Goal: Find specific page/section: Find specific page/section

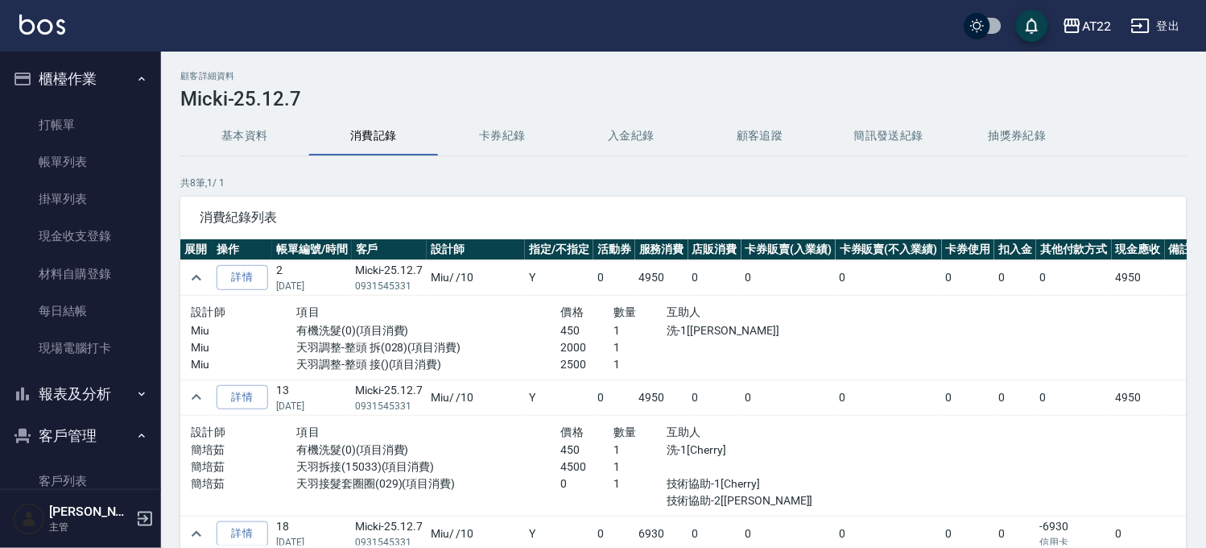
scroll to position [179, 0]
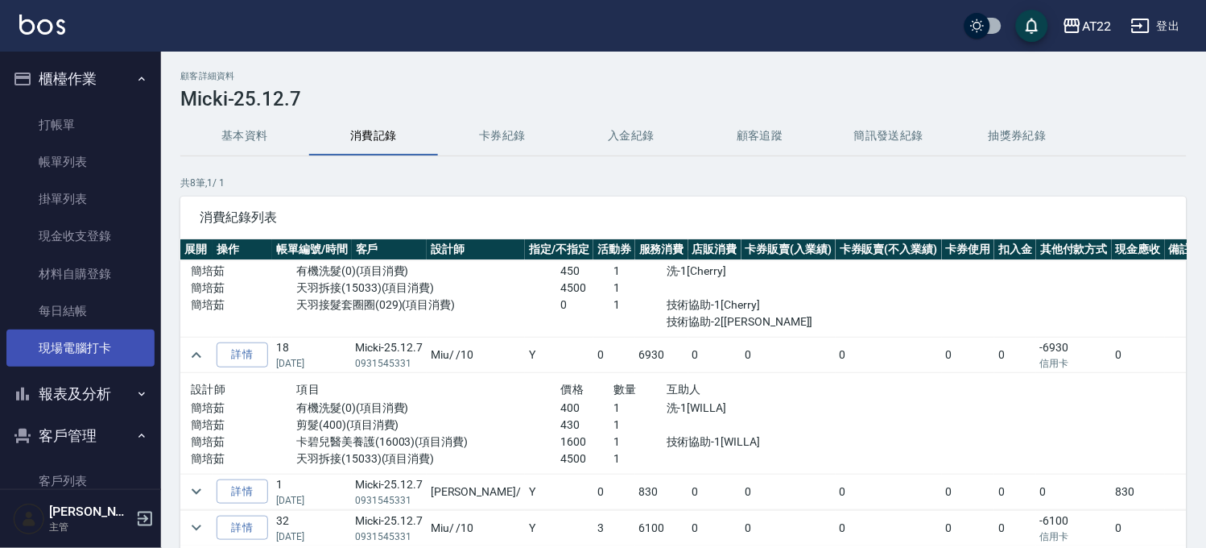
click at [115, 353] on link "現場電腦打卡" at bounding box center [80, 347] width 148 height 37
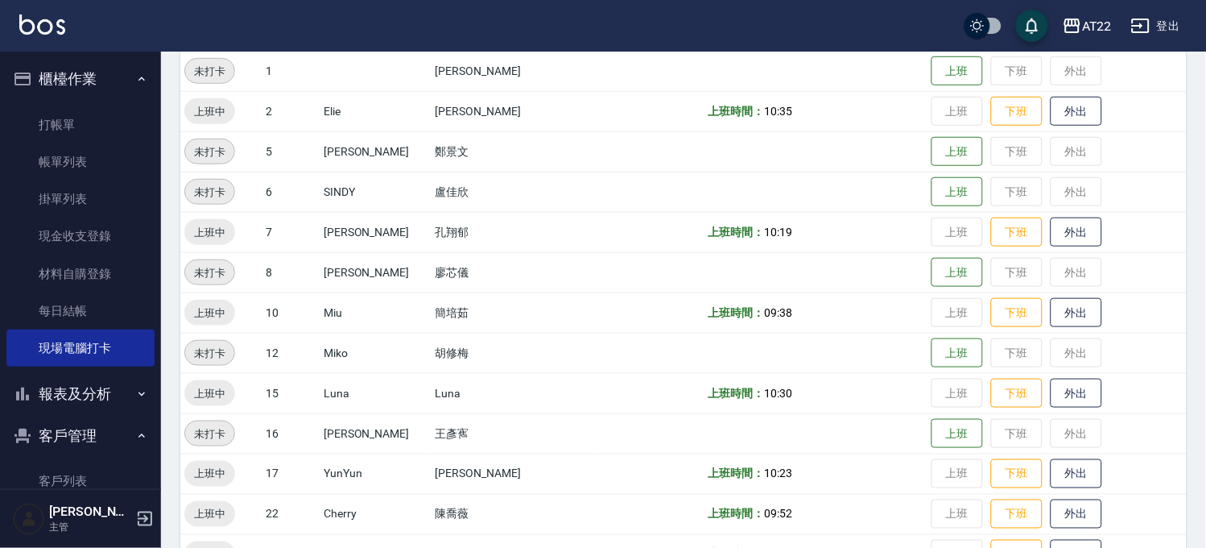
scroll to position [358, 0]
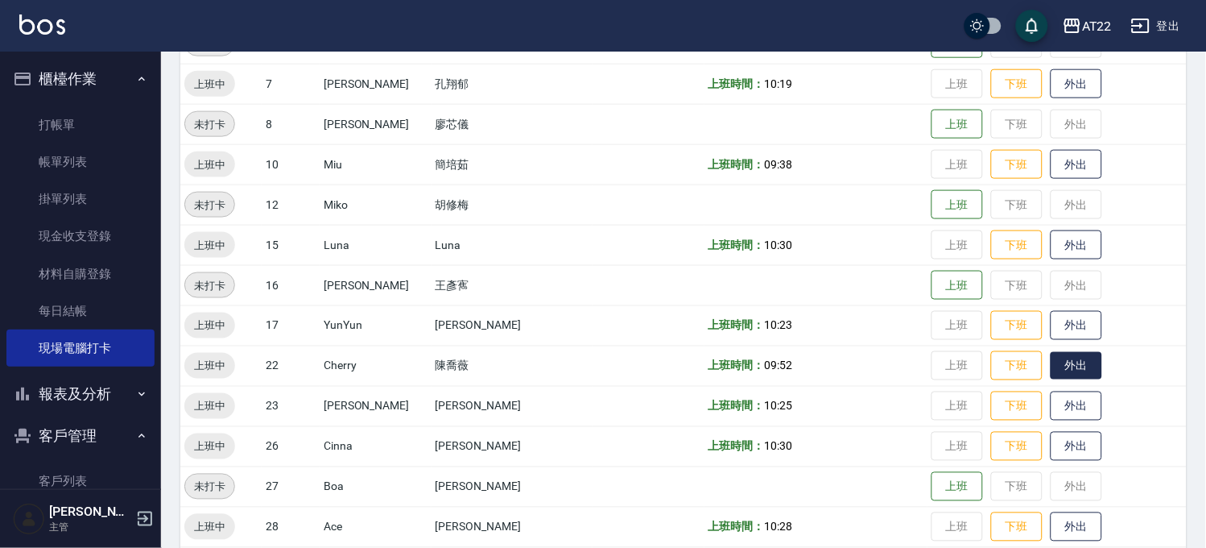
click at [1051, 374] on button "外出" at bounding box center [1077, 366] width 52 height 28
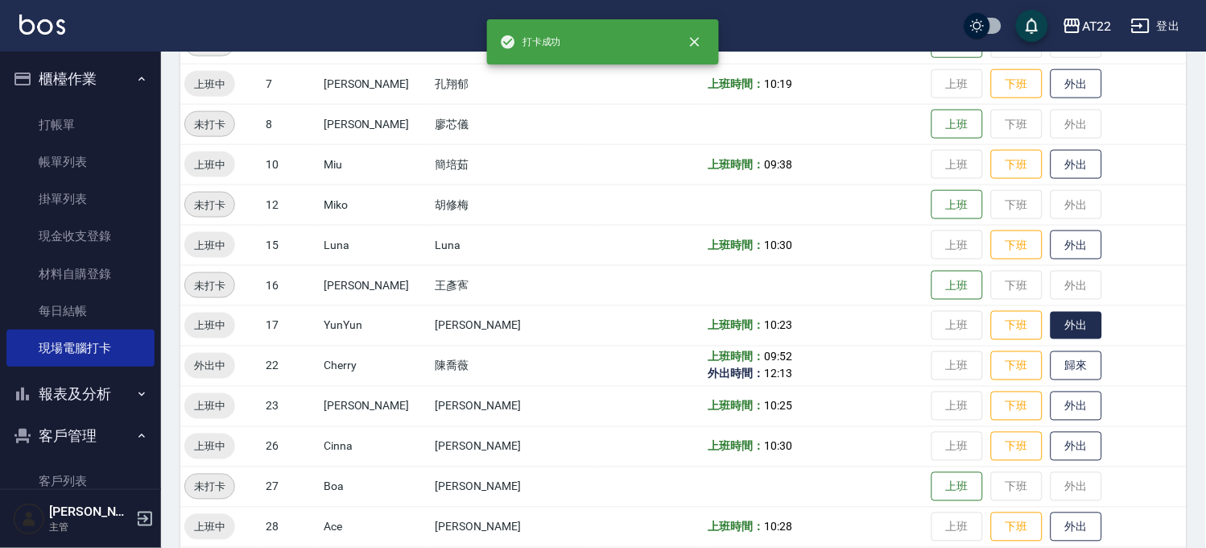
click at [1051, 325] on button "外出" at bounding box center [1077, 326] width 52 height 28
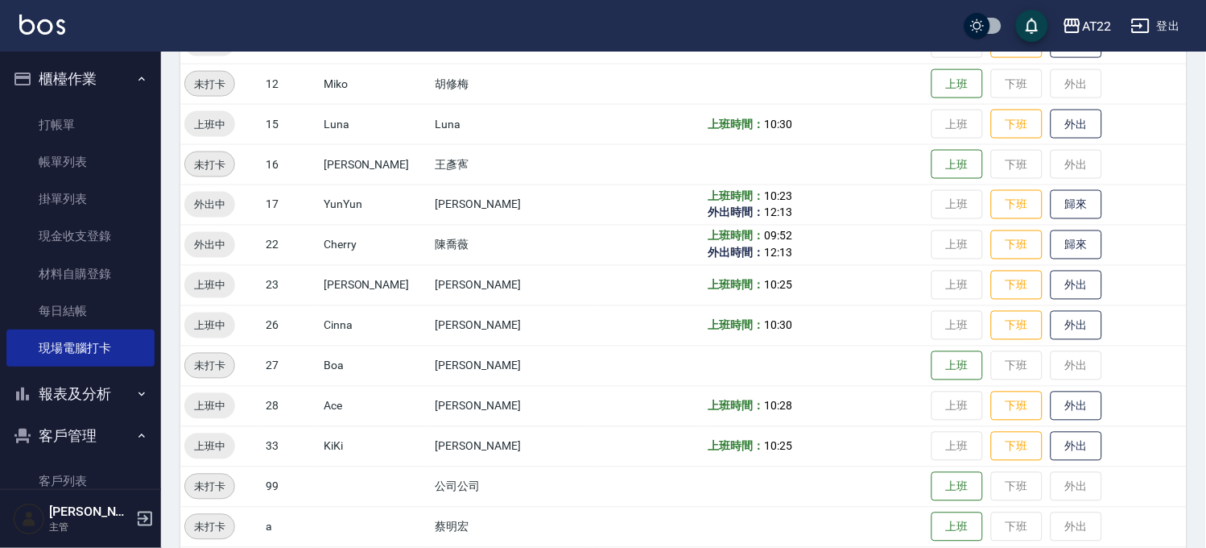
scroll to position [513, 0]
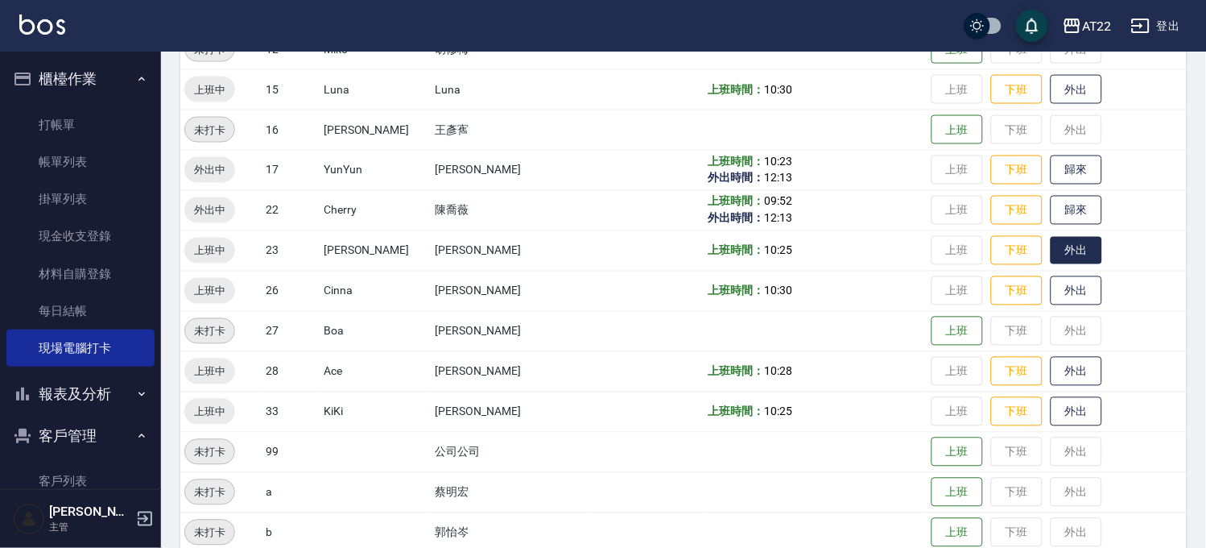
click at [1051, 247] on button "外出" at bounding box center [1077, 251] width 52 height 28
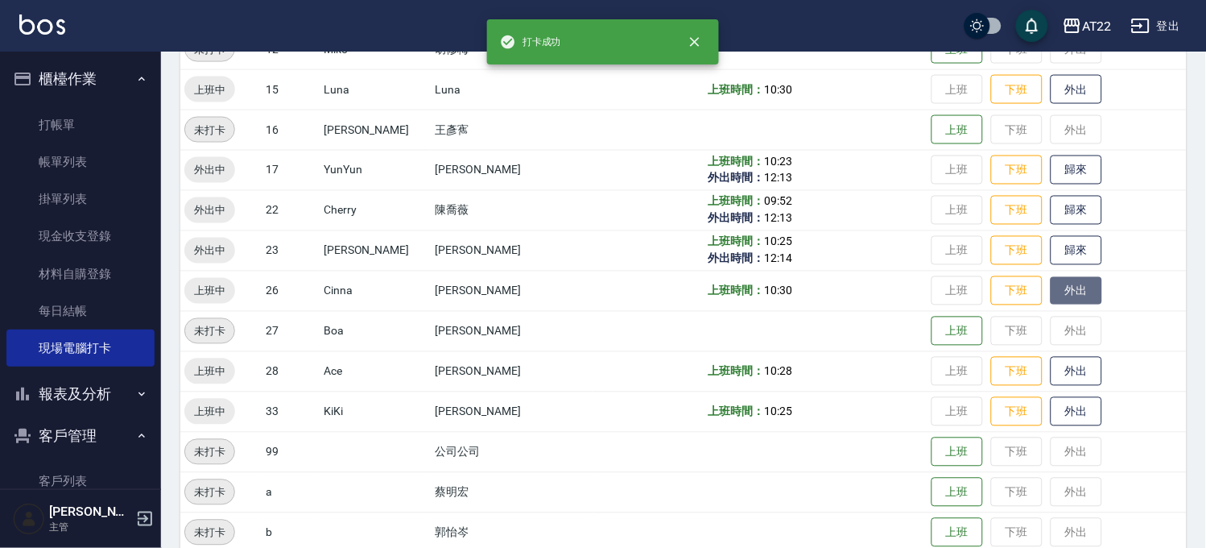
click at [1053, 286] on button "外出" at bounding box center [1077, 291] width 52 height 28
click at [1051, 375] on button "外出" at bounding box center [1077, 372] width 52 height 28
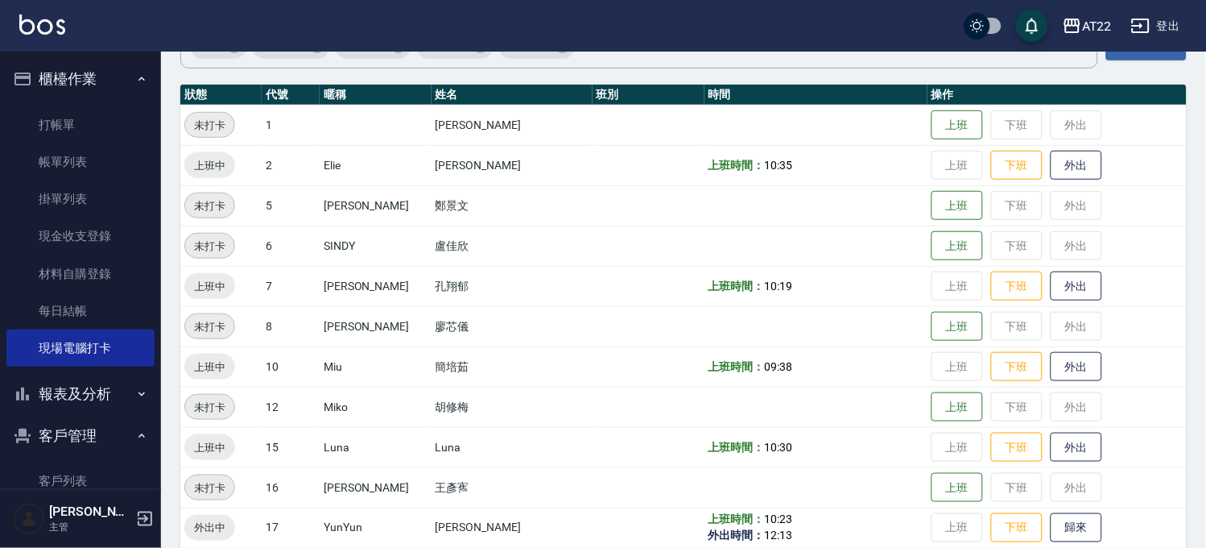
scroll to position [0, 0]
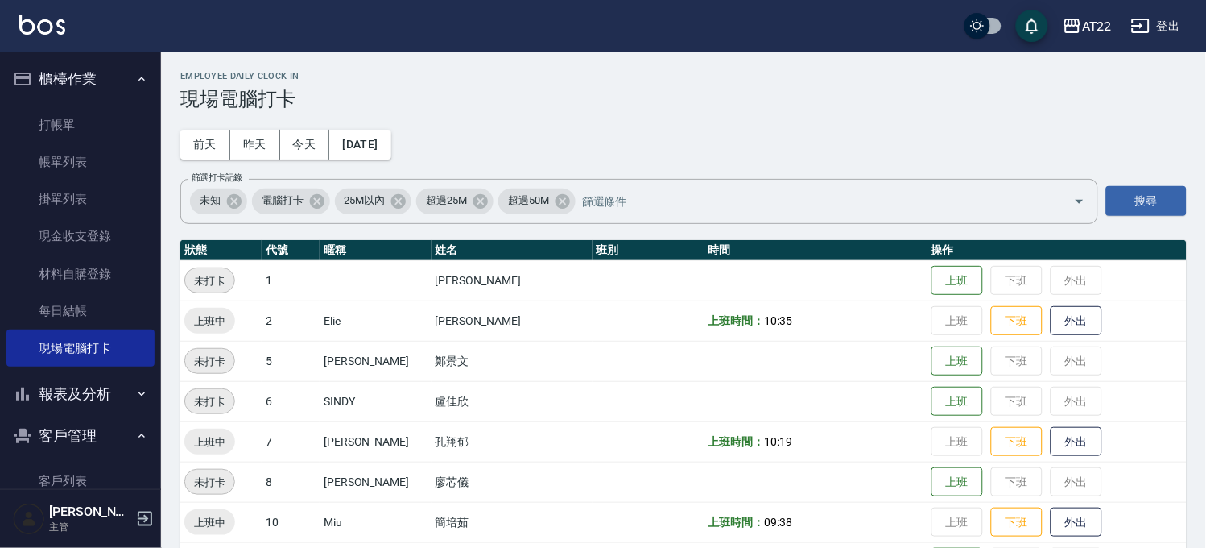
click at [94, 391] on button "報表及分析" at bounding box center [80, 394] width 148 height 42
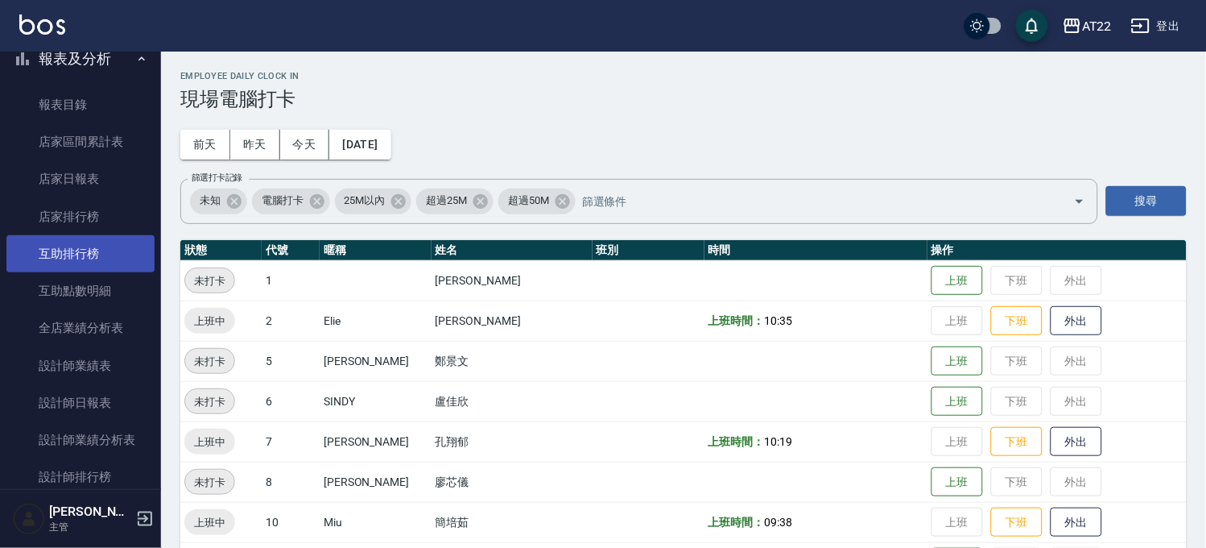
scroll to position [536, 0]
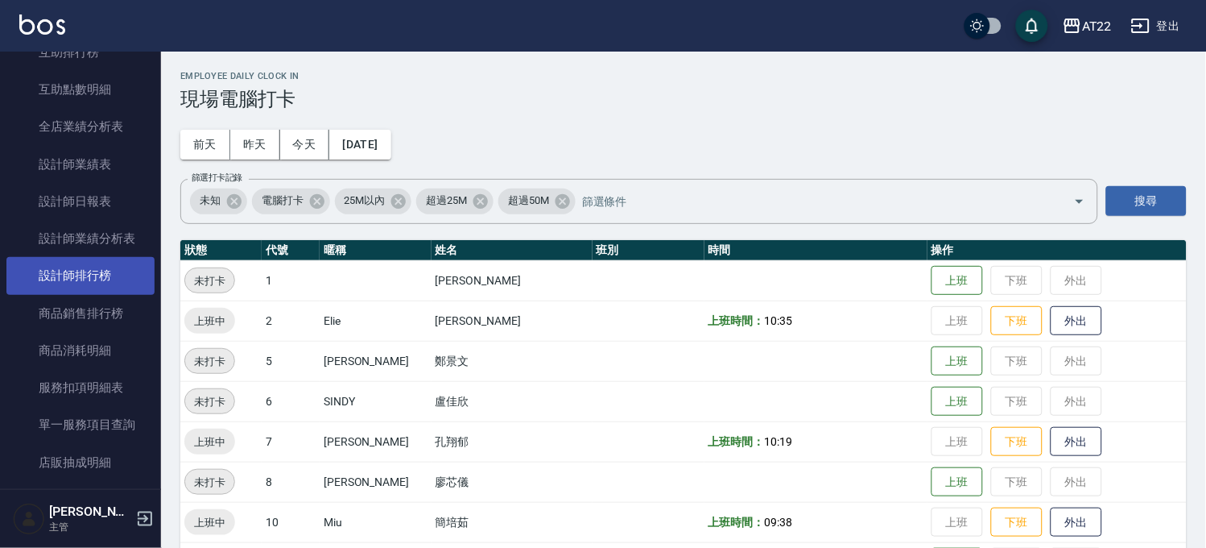
click at [107, 274] on link "設計師排行榜" at bounding box center [80, 275] width 148 height 37
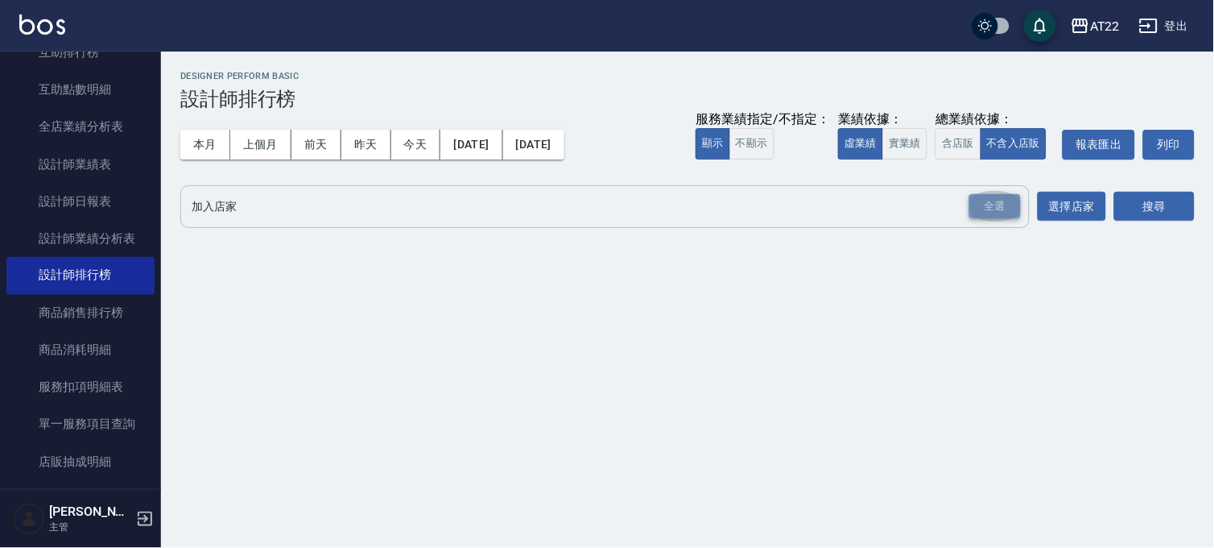
click at [1016, 195] on div "全選" at bounding box center [996, 206] width 52 height 25
click at [1122, 216] on button "搜尋" at bounding box center [1155, 207] width 81 height 30
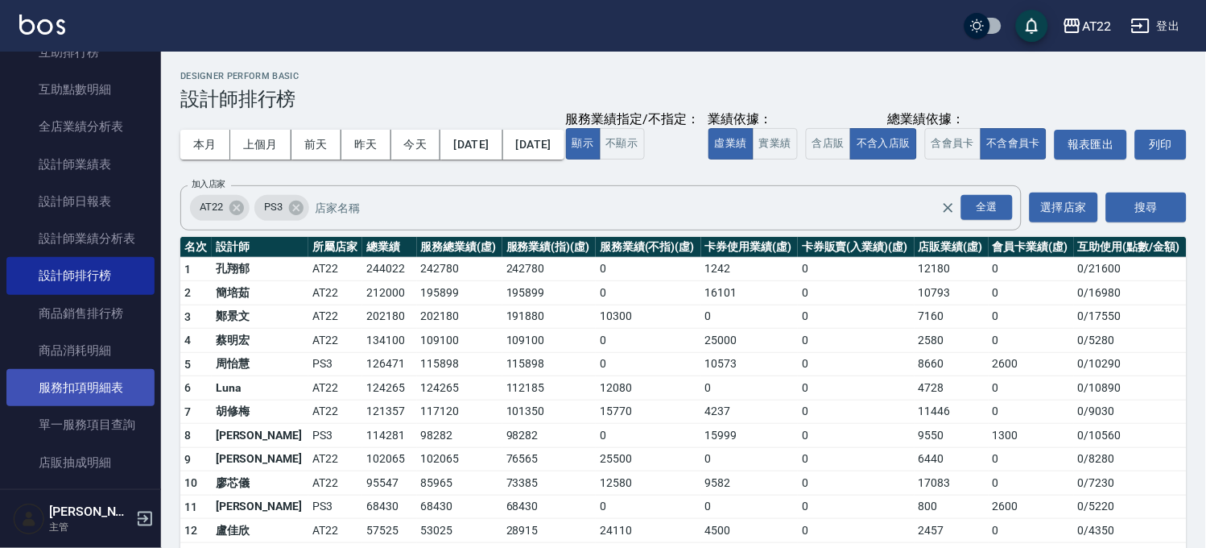
scroll to position [895, 0]
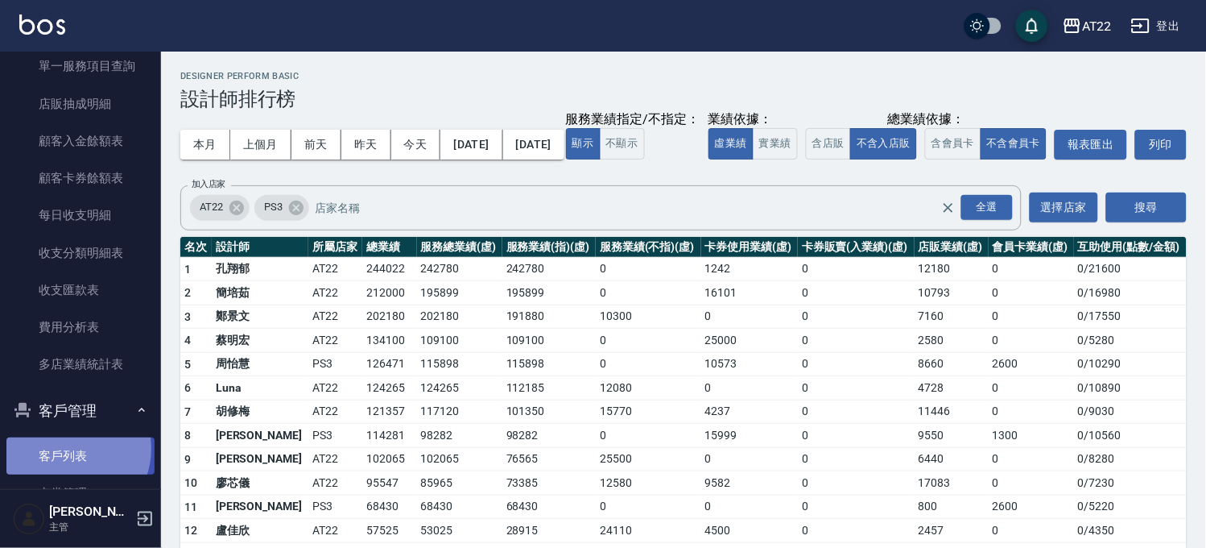
click at [66, 449] on link "客戶列表" at bounding box center [80, 455] width 148 height 37
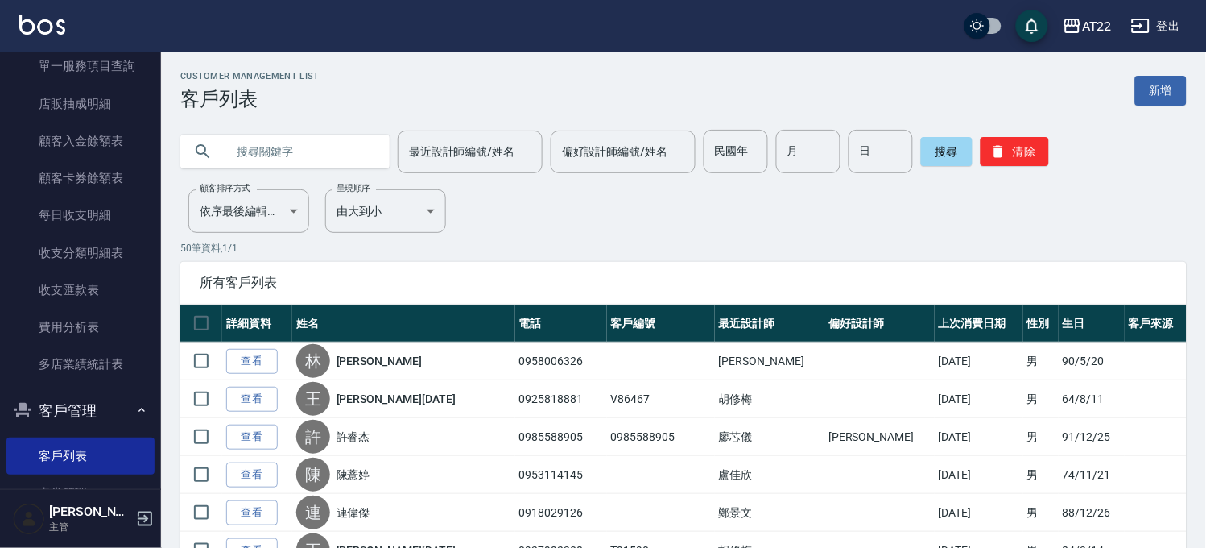
click at [359, 154] on input "text" at bounding box center [300, 151] width 151 height 43
type input "0931545331"
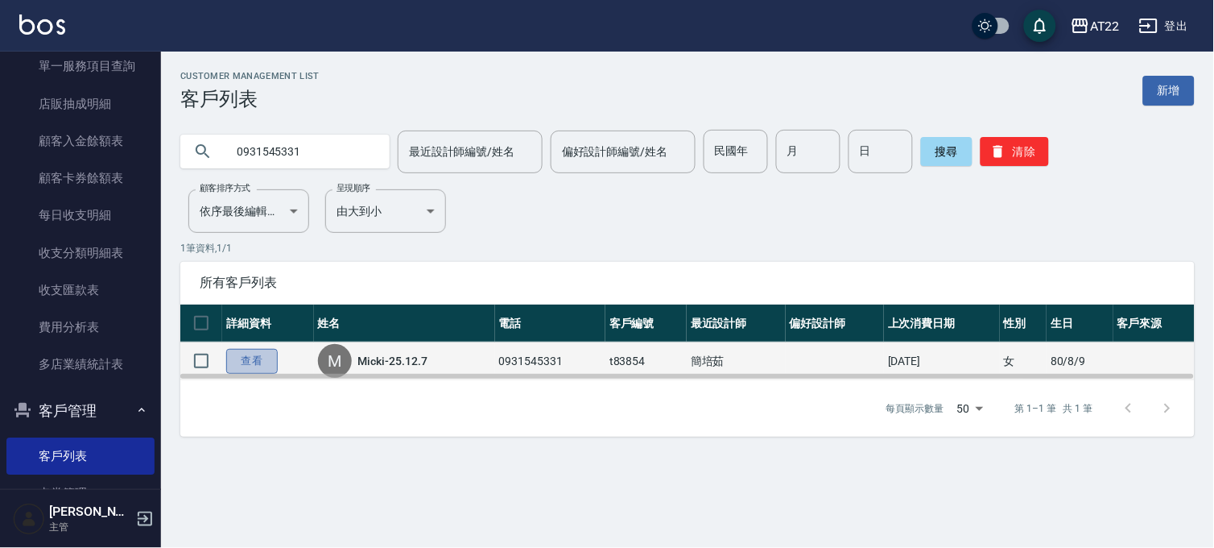
click at [263, 363] on link "查看" at bounding box center [252, 361] width 52 height 25
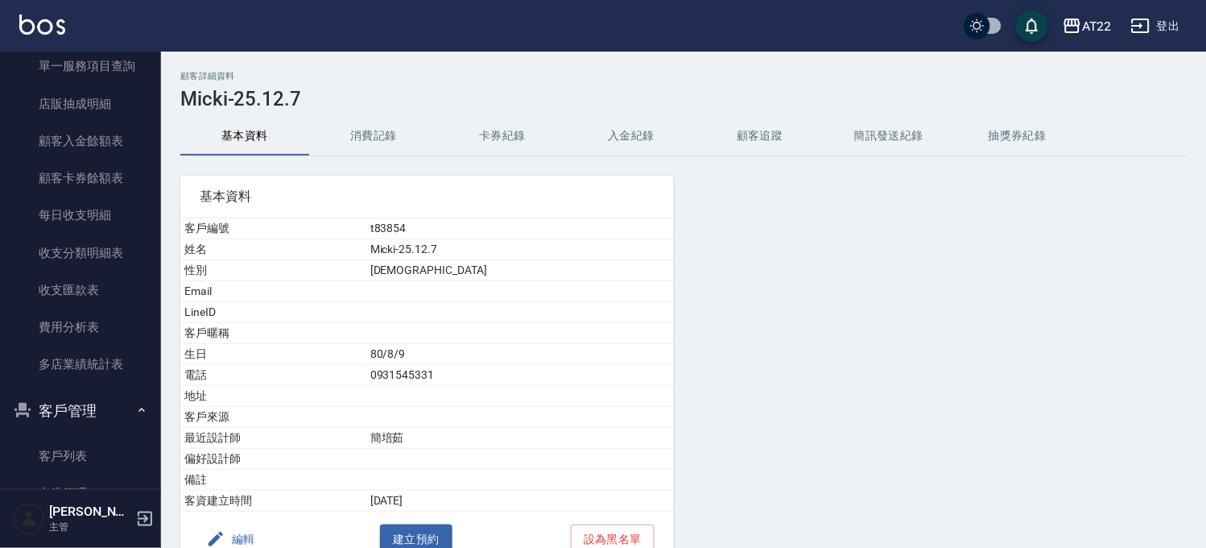
click at [354, 130] on button "消費記錄" at bounding box center [373, 136] width 129 height 39
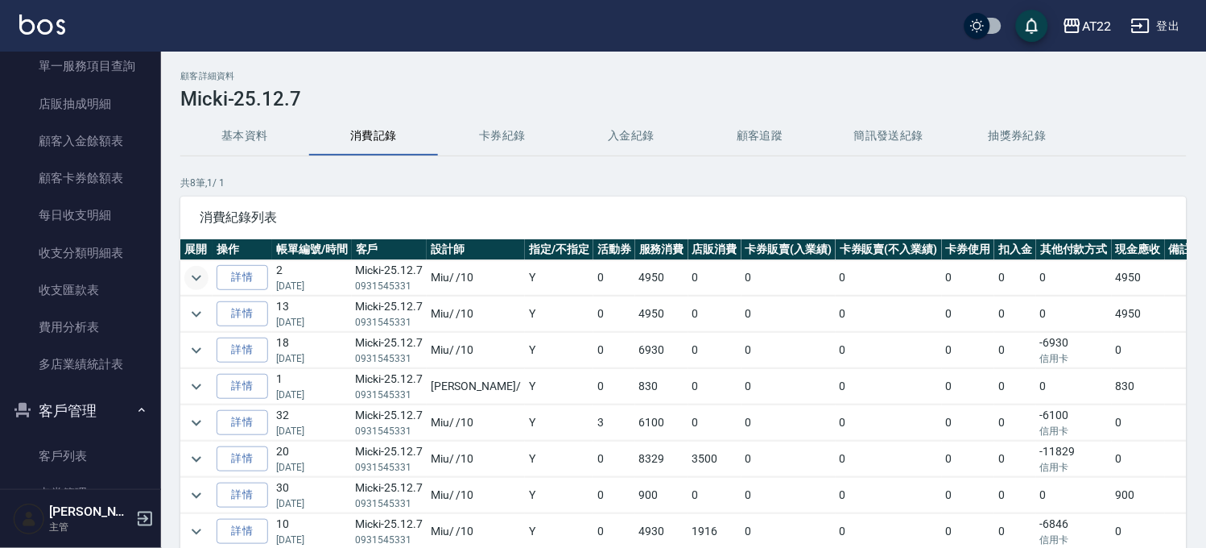
click at [199, 280] on icon "expand row" at bounding box center [196, 277] width 19 height 19
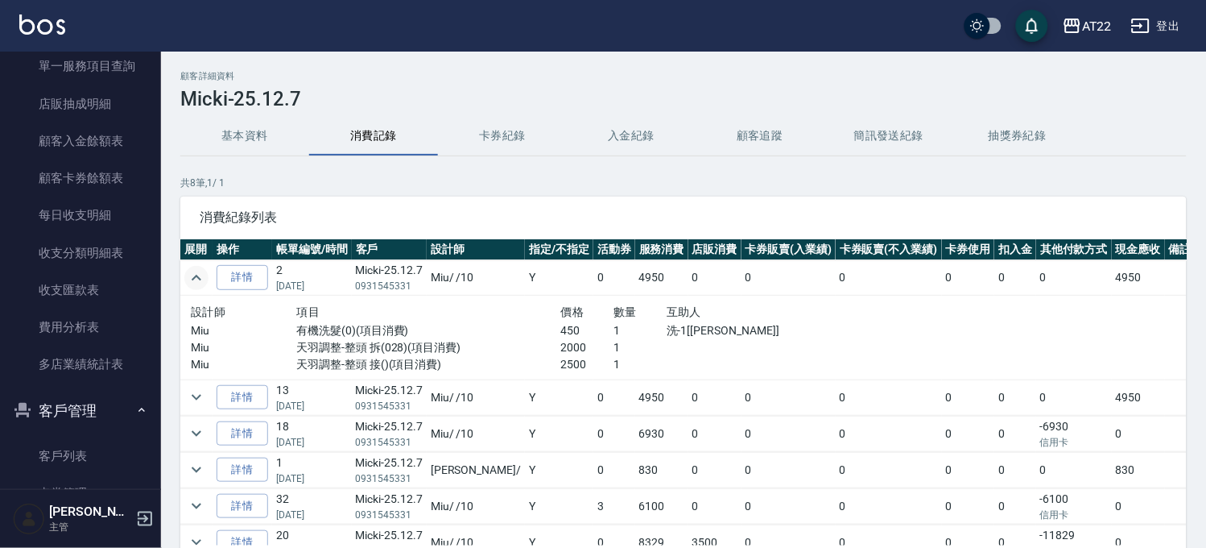
scroll to position [89, 0]
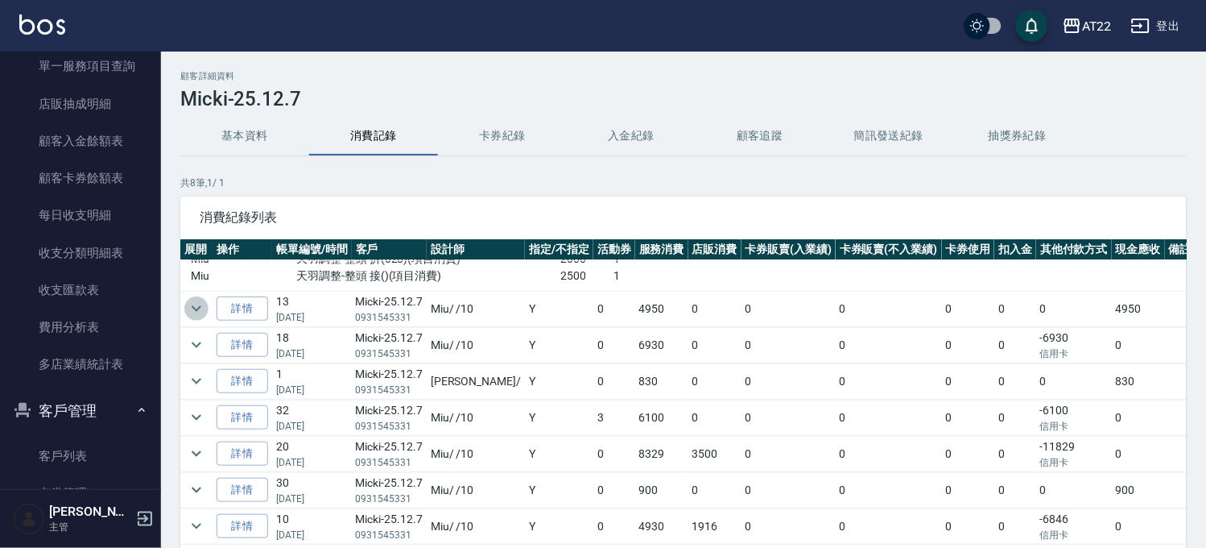
click at [203, 304] on icon "expand row" at bounding box center [196, 308] width 19 height 19
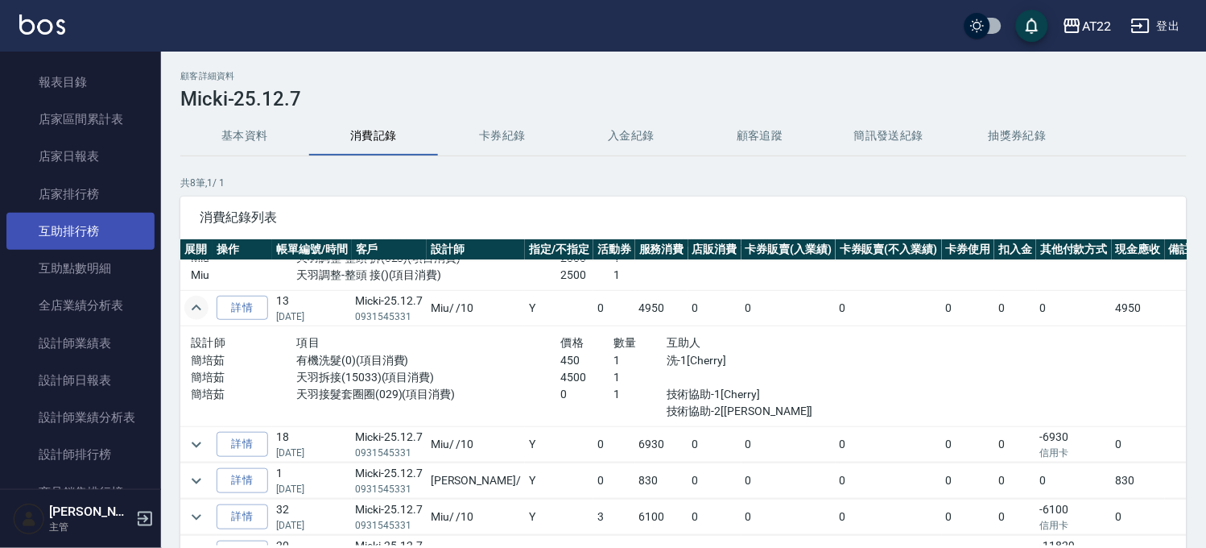
scroll to position [0, 0]
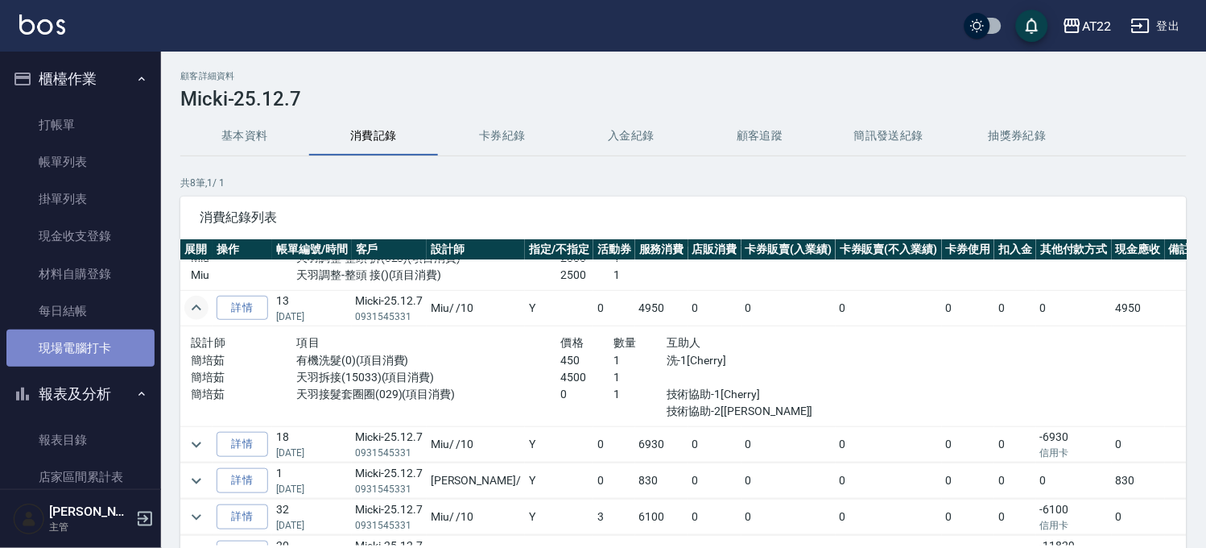
click at [105, 333] on link "現場電腦打卡" at bounding box center [80, 347] width 148 height 37
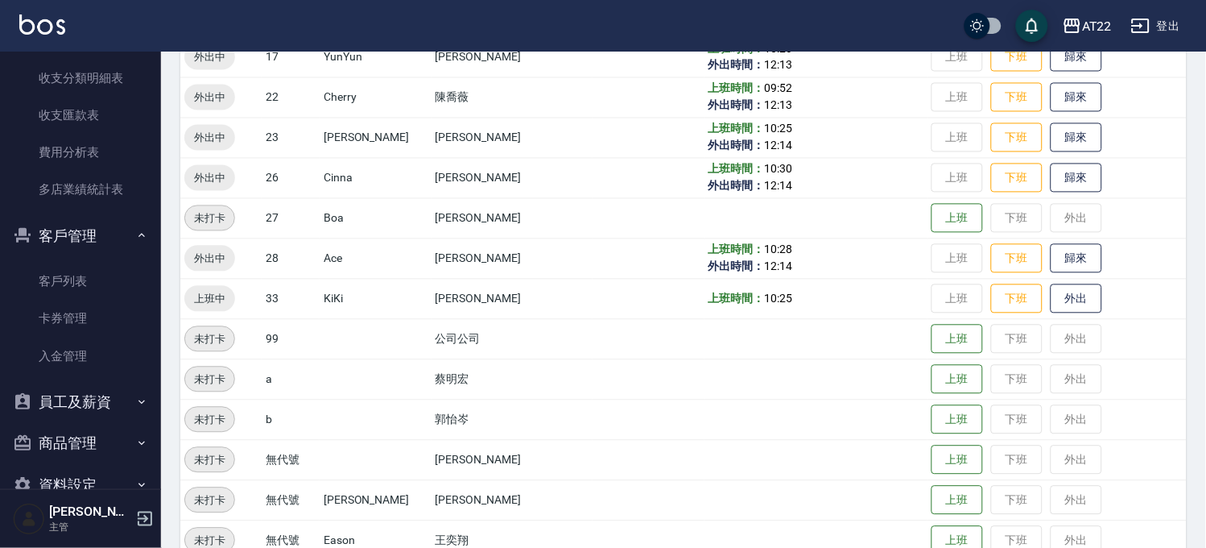
scroll to position [1073, 0]
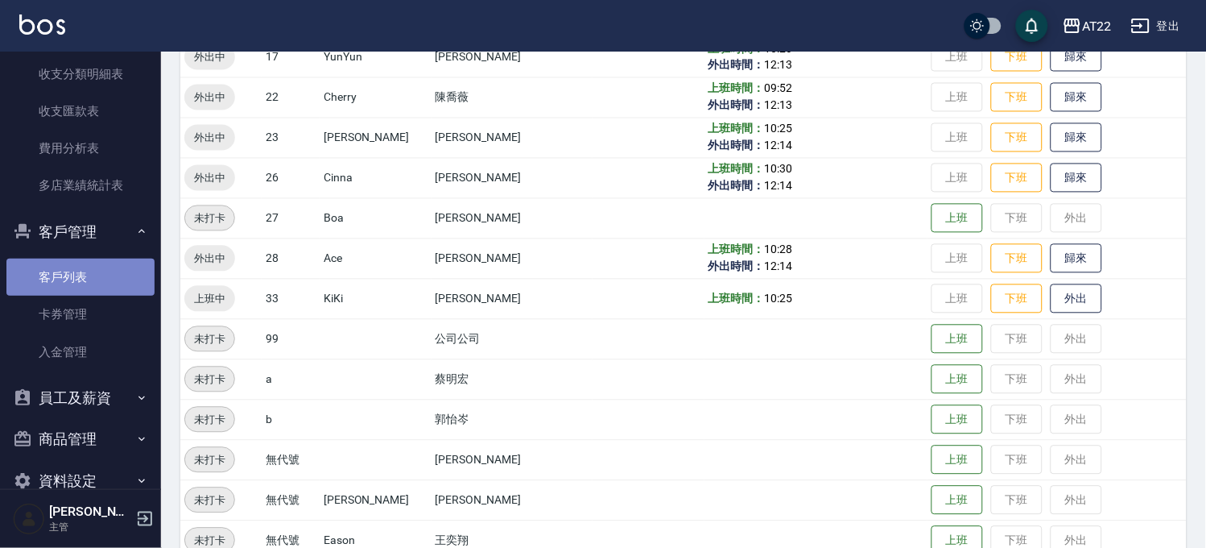
click at [89, 267] on link "客戶列表" at bounding box center [80, 277] width 148 height 37
